Goal: Answer question/provide support

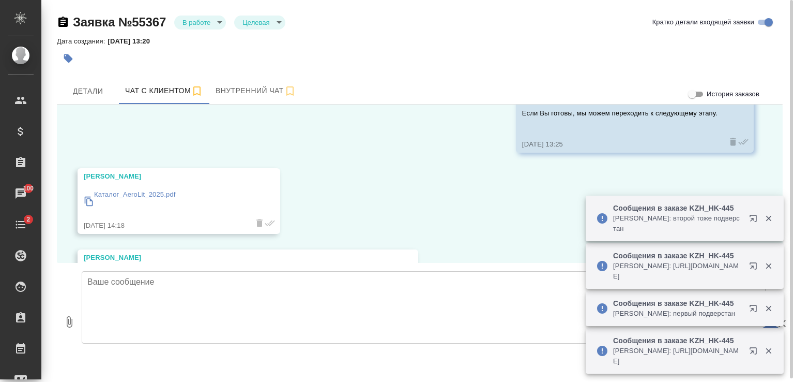
scroll to position [1660, 0]
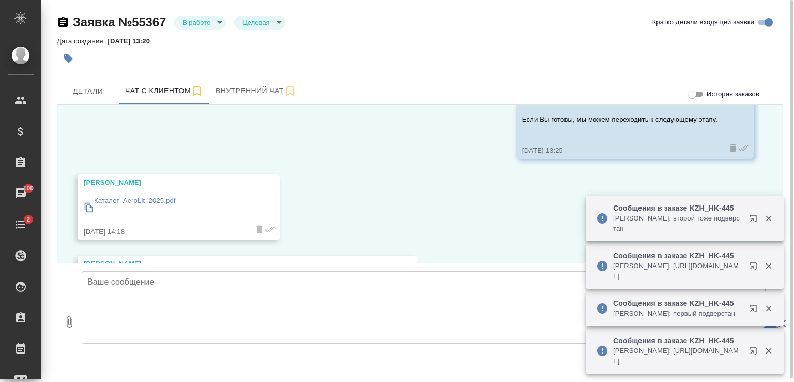
click at [168, 199] on p "Каталог_AeroLit_2025.pdf" at bounding box center [135, 200] width 82 height 10
click at [194, 297] on textarea at bounding box center [424, 307] width 684 height 72
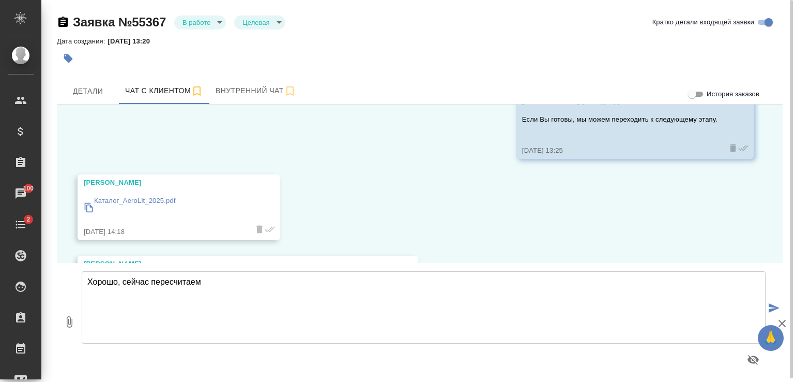
type textarea "Хорошо, сейчас пересчитаем"
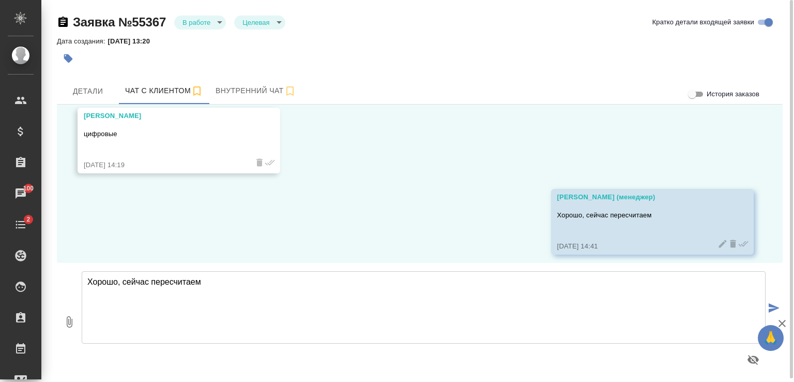
scroll to position [1896, 0]
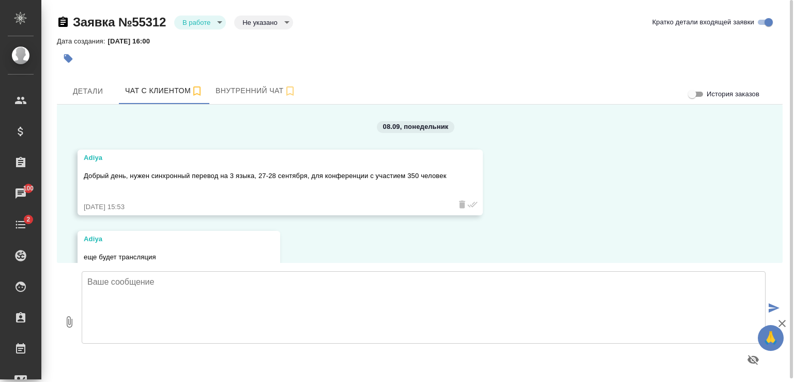
scroll to position [2275, 0]
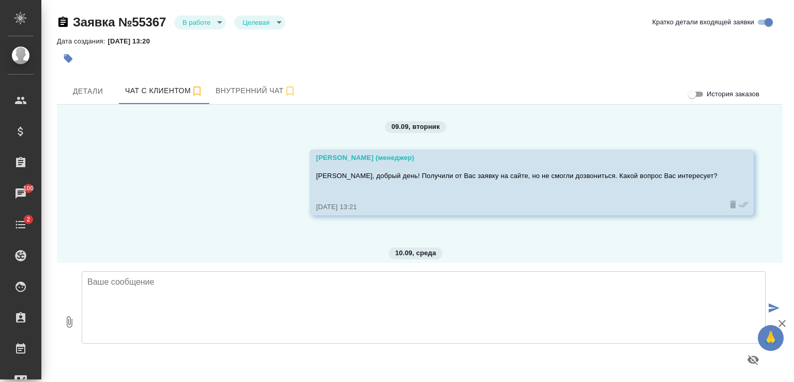
scroll to position [1896, 0]
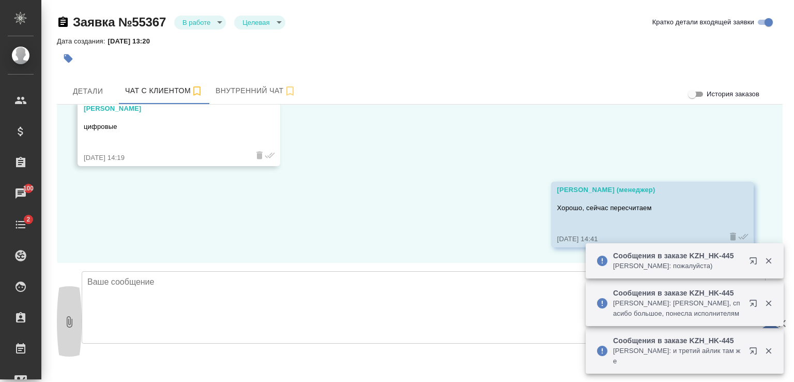
click at [70, 323] on icon "button" at bounding box center [70, 321] width 6 height 11
type input "C:\fakepath\Proposal_SPBK_KZ-55 (1).pdf"
click at [770, 260] on icon "button" at bounding box center [768, 260] width 9 height 9
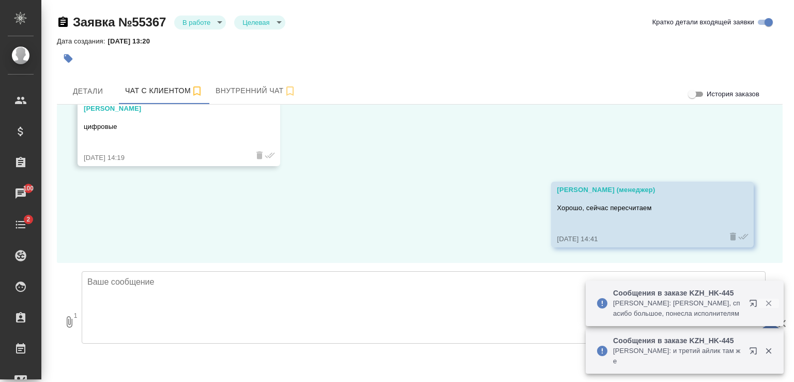
click at [769, 302] on icon "button" at bounding box center [769, 303] width 6 height 6
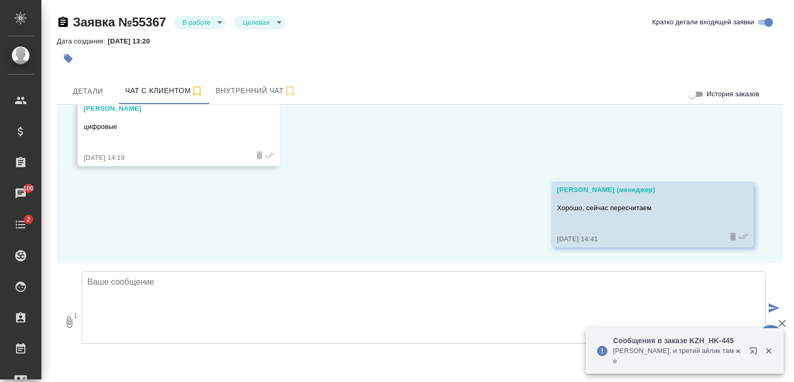
drag, startPoint x: 769, startPoint y: 350, endPoint x: 679, endPoint y: 329, distance: 92.8
click at [769, 350] on icon "button" at bounding box center [769, 351] width 6 height 6
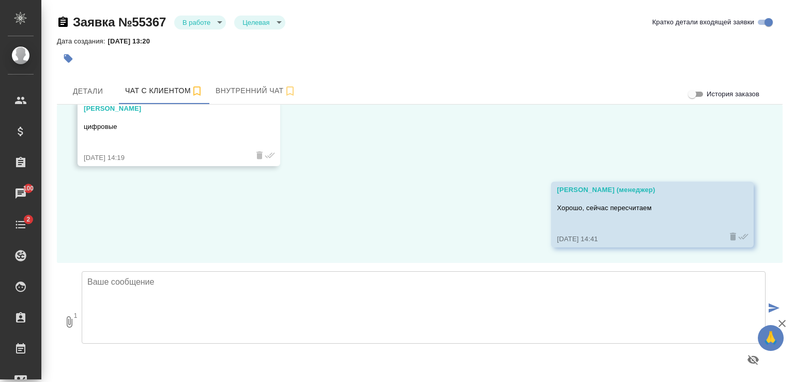
click at [272, 275] on textarea at bounding box center [424, 307] width 684 height 72
click at [171, 300] on textarea "Алексей, во вложении новая смета." at bounding box center [424, 307] width 684 height 72
click at [237, 282] on textarea "Алексей, во вложении новая смета." at bounding box center [424, 307] width 684 height 72
paste textarea "предоставить исходники в редактируемом формате, вёрстку можно будет удешевить"
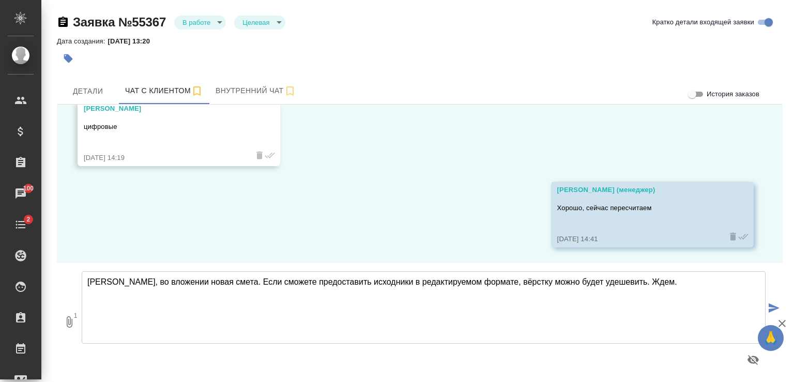
type textarea "Алексей, во вложении новая смета. Если сможете предоставить исходники в редакти…"
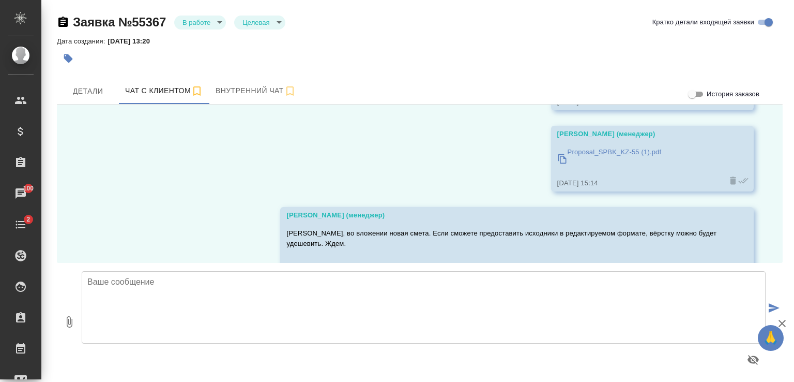
scroll to position [2068, 0]
